Goal: Navigation & Orientation: Find specific page/section

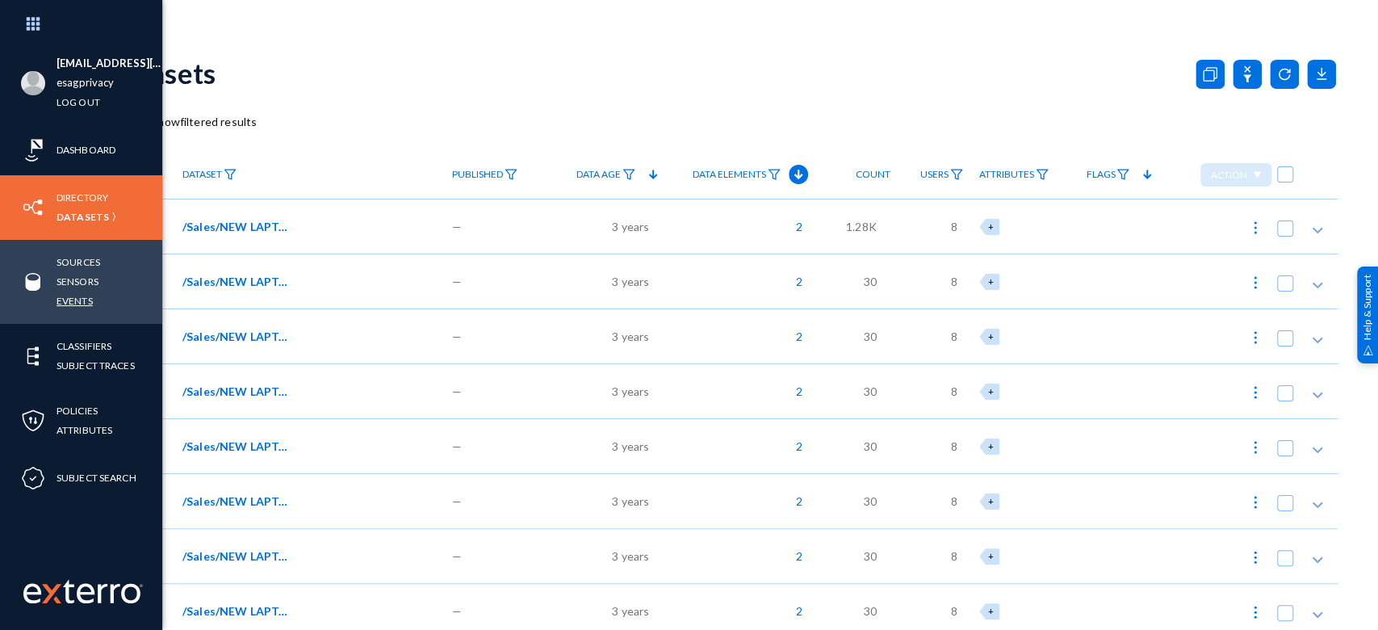
click at [79, 305] on link "Events" at bounding box center [75, 301] width 36 height 19
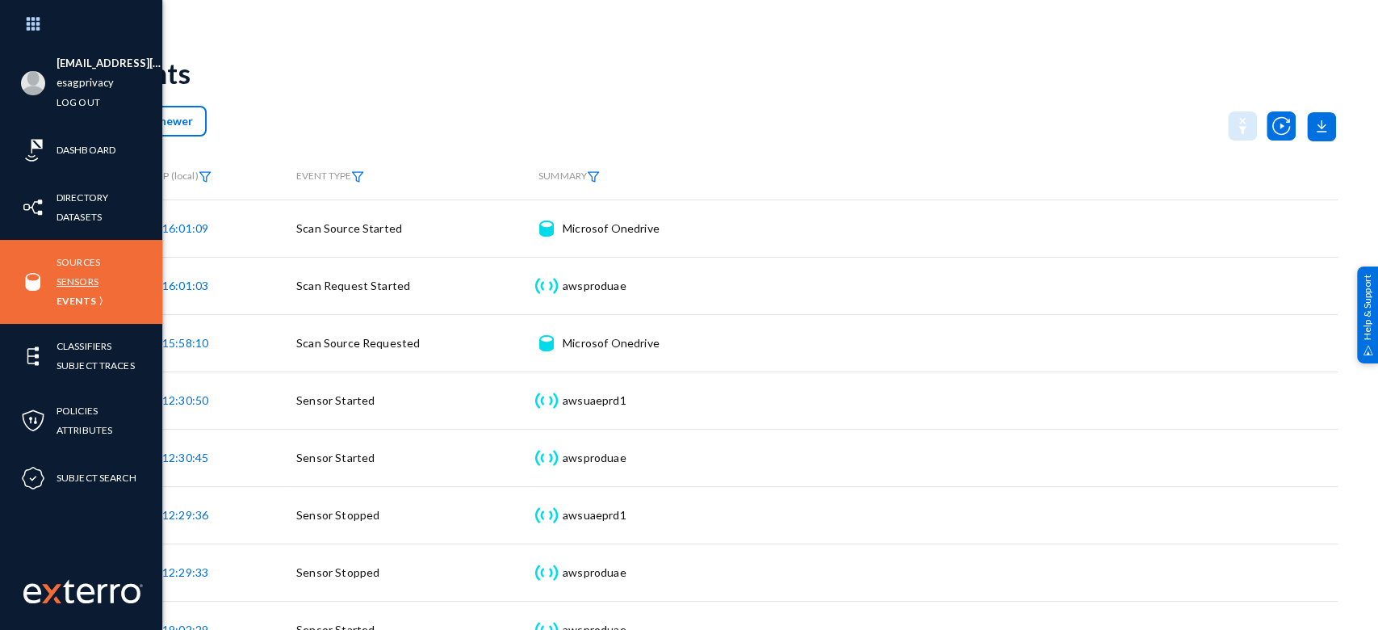
click at [65, 275] on link "Sensors" at bounding box center [78, 281] width 42 height 19
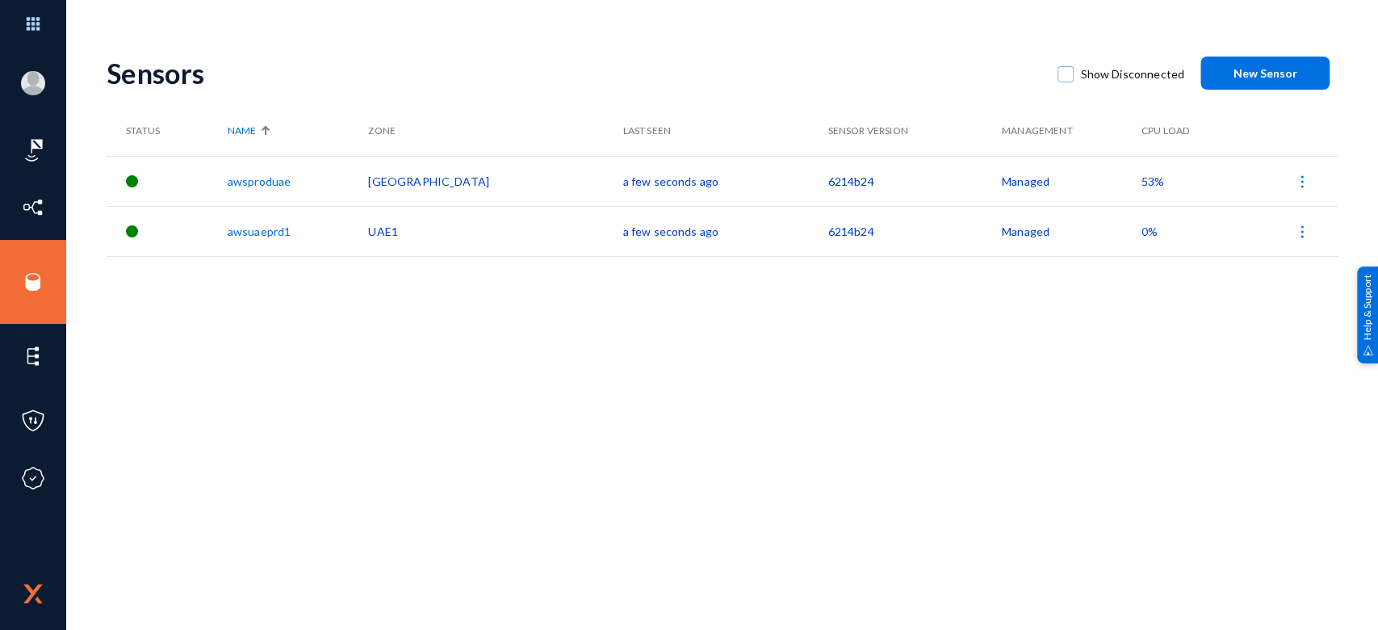
click at [1142, 184] on span "53%" at bounding box center [1153, 181] width 23 height 14
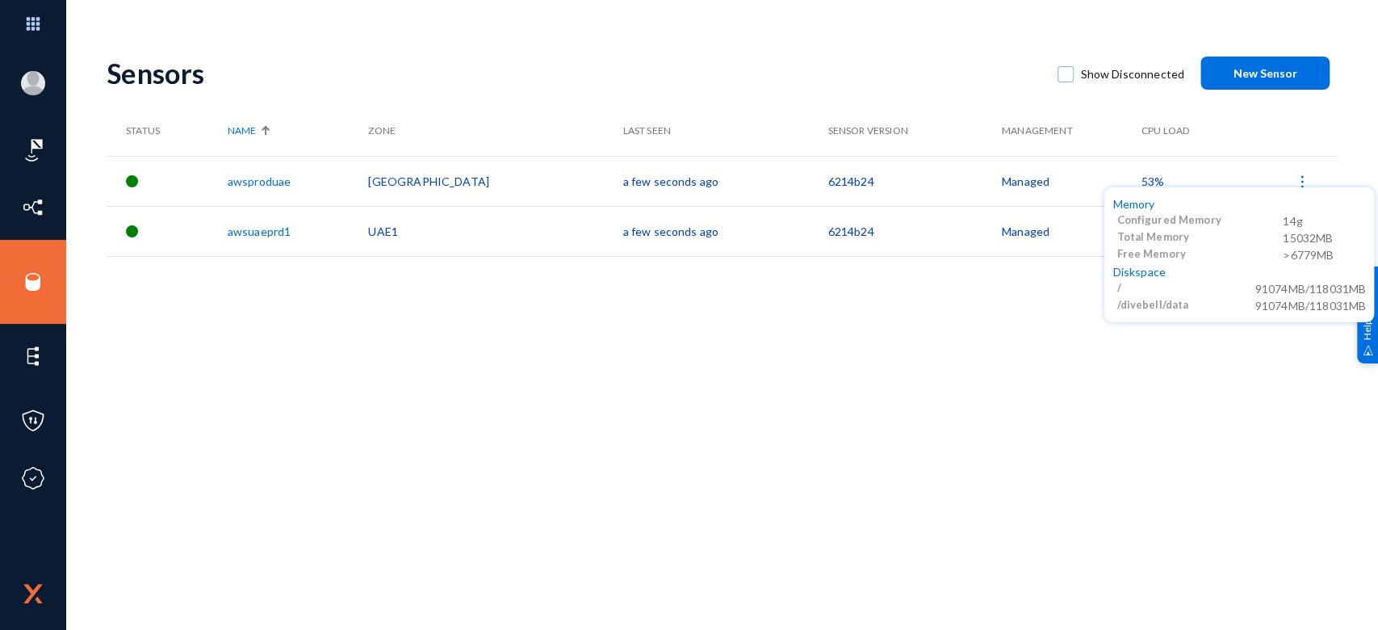
click at [902, 401] on div at bounding box center [689, 315] width 1378 height 630
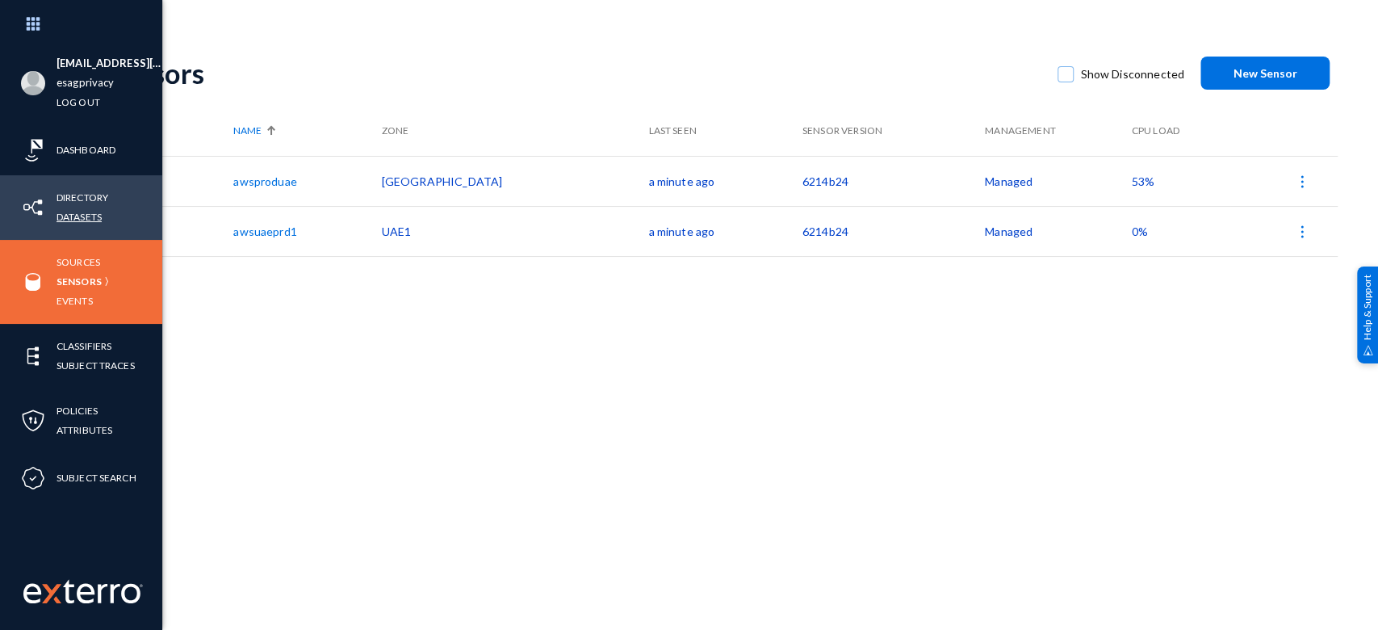
click at [94, 220] on link "Datasets" at bounding box center [79, 217] width 45 height 19
